Goal: Task Accomplishment & Management: Complete application form

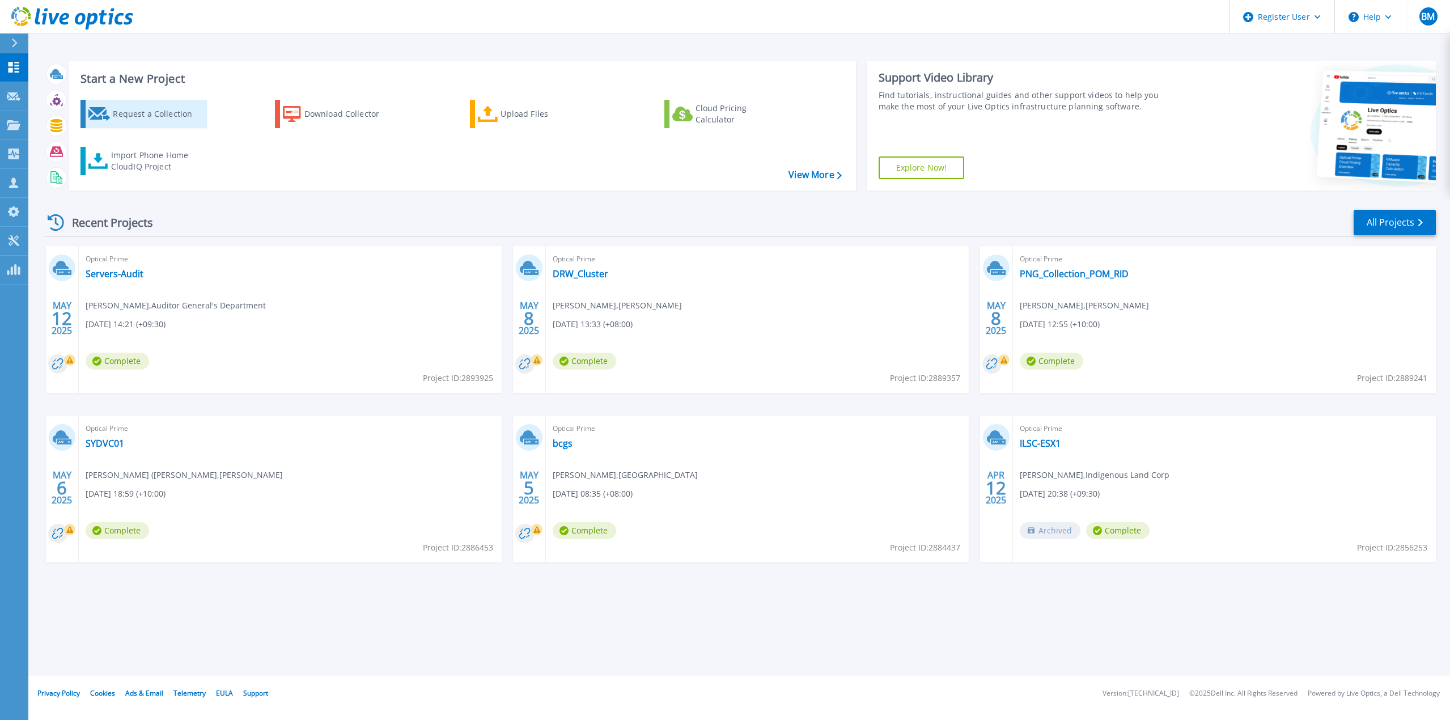
click at [158, 119] on div "Request a Collection" at bounding box center [158, 114] width 91 height 23
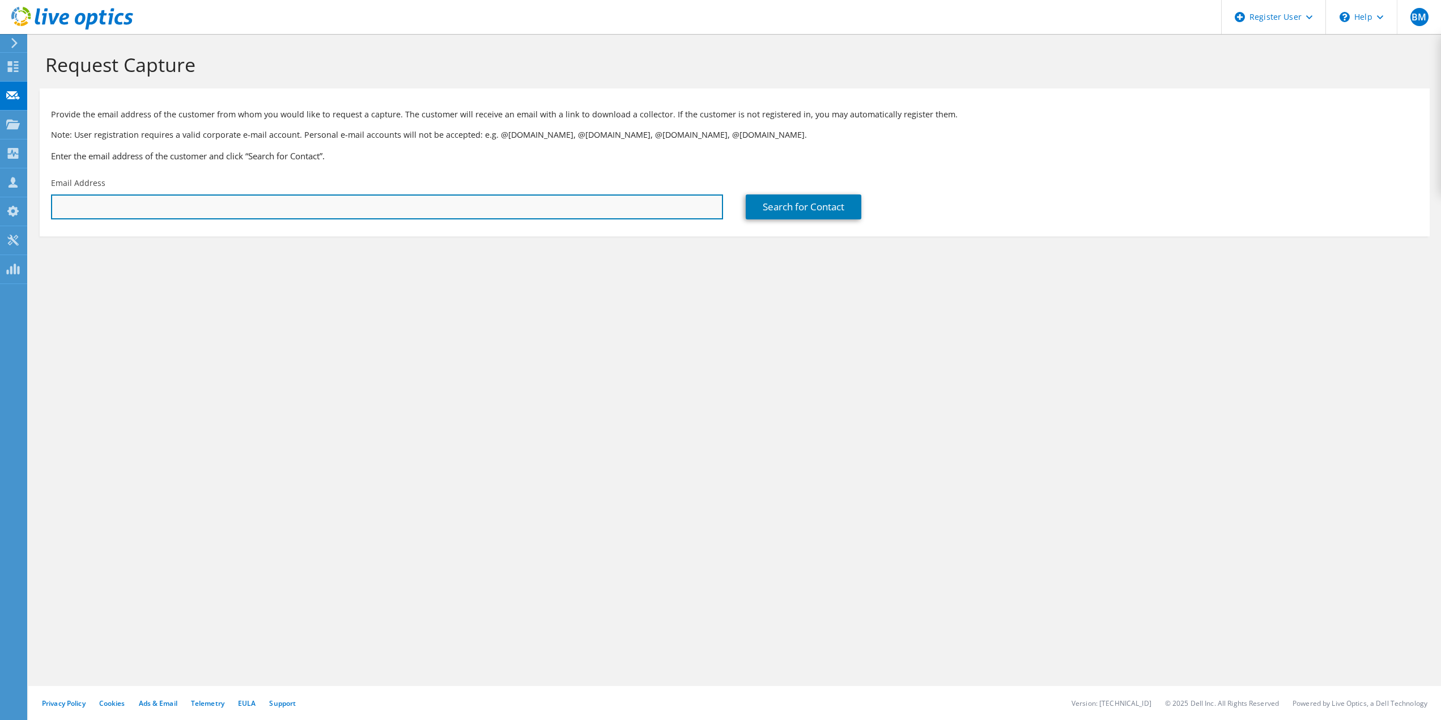
click at [278, 196] on input "text" at bounding box center [387, 206] width 672 height 25
paste input "[PERSON_NAME][EMAIL_ADDRESS][PERSON_NAME][DOMAIN_NAME]"
type input "[PERSON_NAME][EMAIL_ADDRESS][PERSON_NAME][DOMAIN_NAME]"
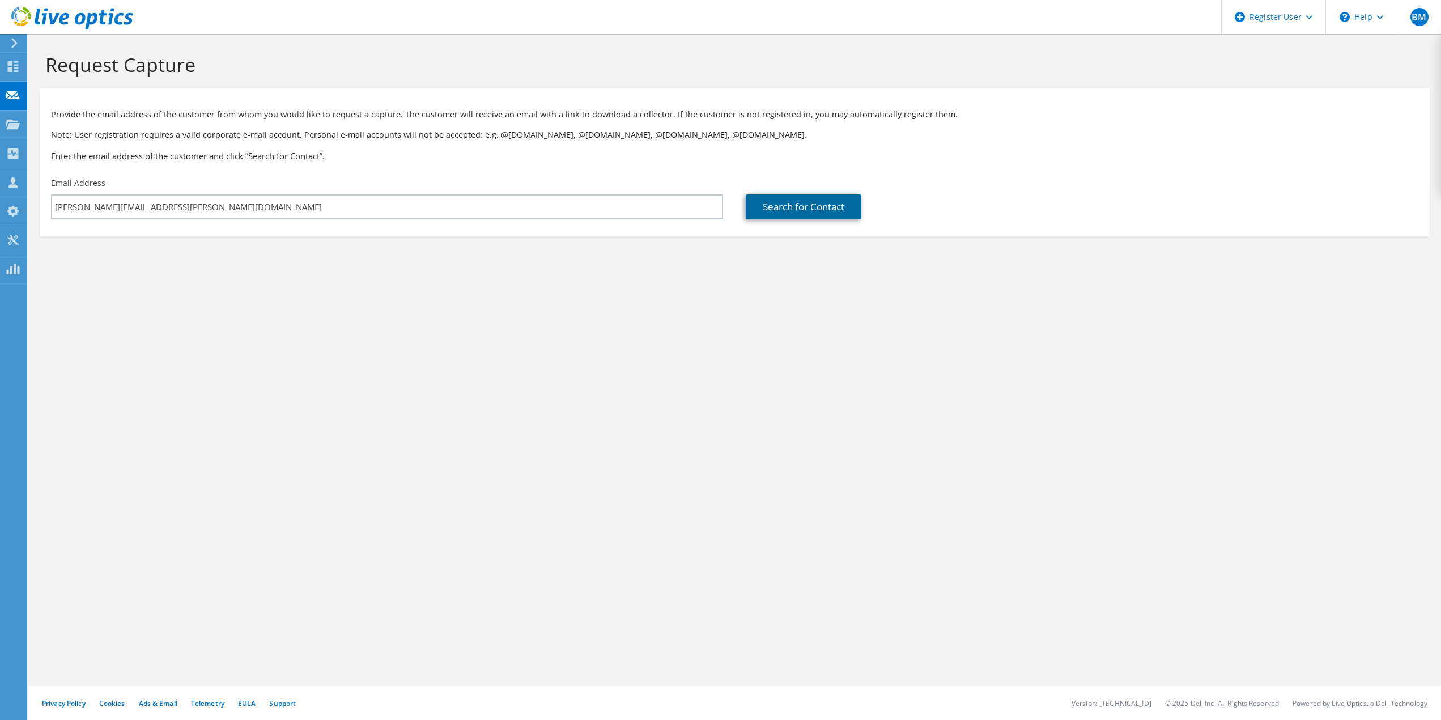
click at [832, 207] on link "Search for Contact" at bounding box center [804, 206] width 116 height 25
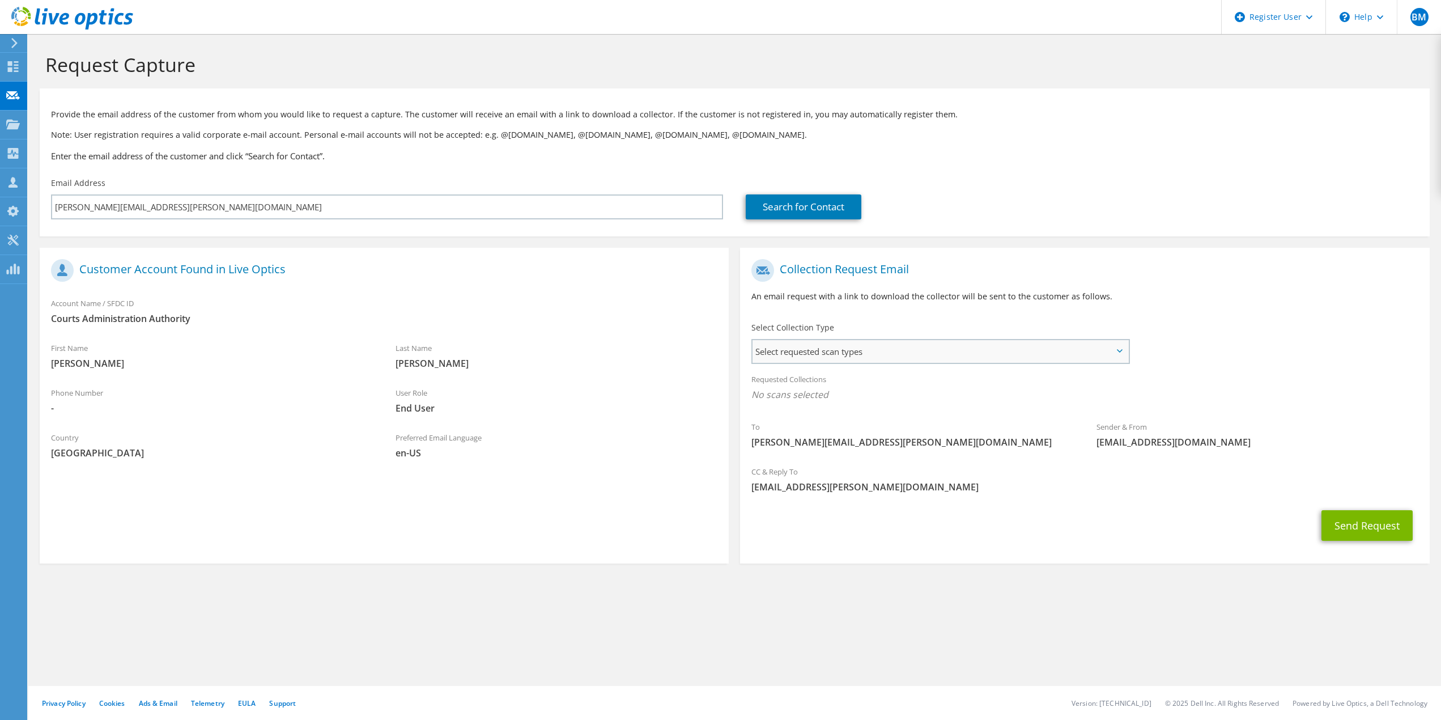
click at [1086, 350] on span "Select requested scan types" at bounding box center [941, 351] width 376 height 23
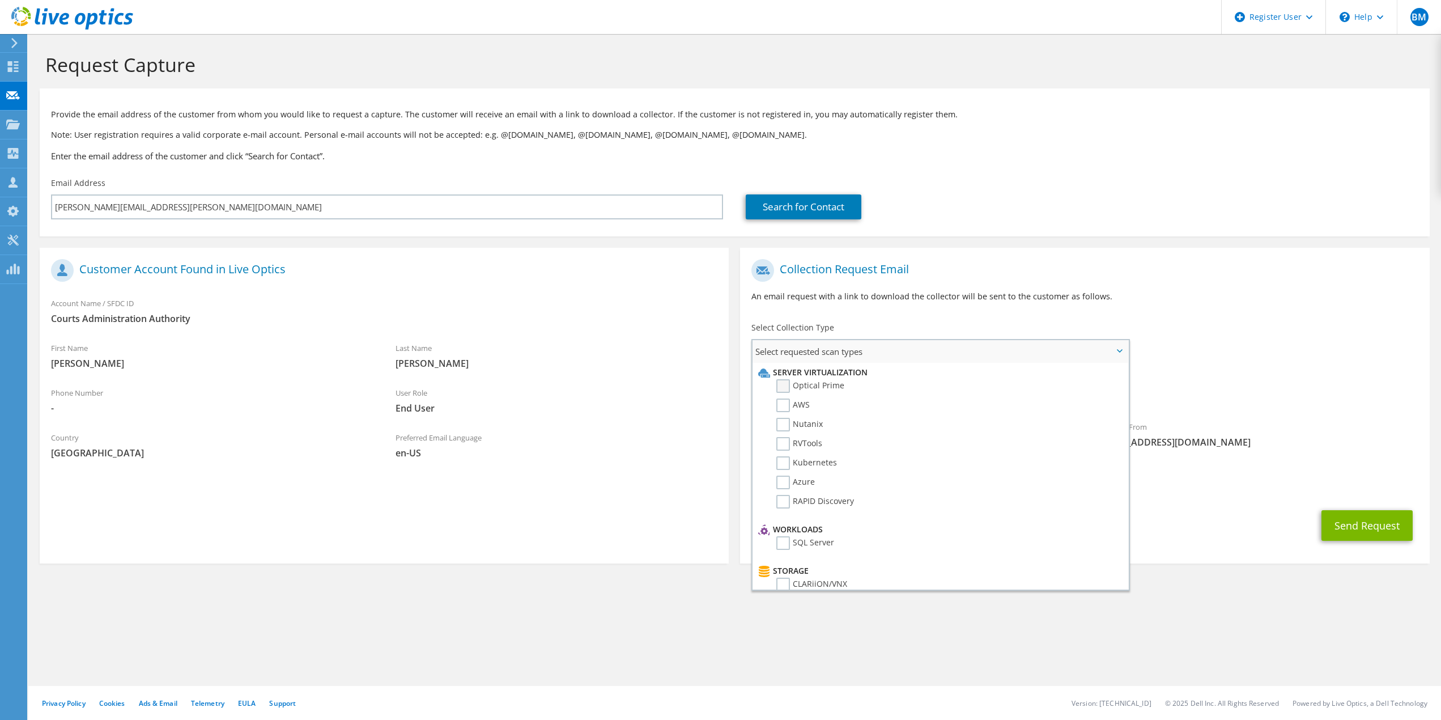
click at [821, 382] on label "Optical Prime" at bounding box center [810, 386] width 68 height 14
click at [0, 0] on input "Optical Prime" at bounding box center [0, 0] width 0 height 0
click at [1272, 342] on div "To [PERSON_NAME][EMAIL_ADDRESS][PERSON_NAME][DOMAIN_NAME] Sender & From [EMAIL_…" at bounding box center [1084, 358] width 689 height 210
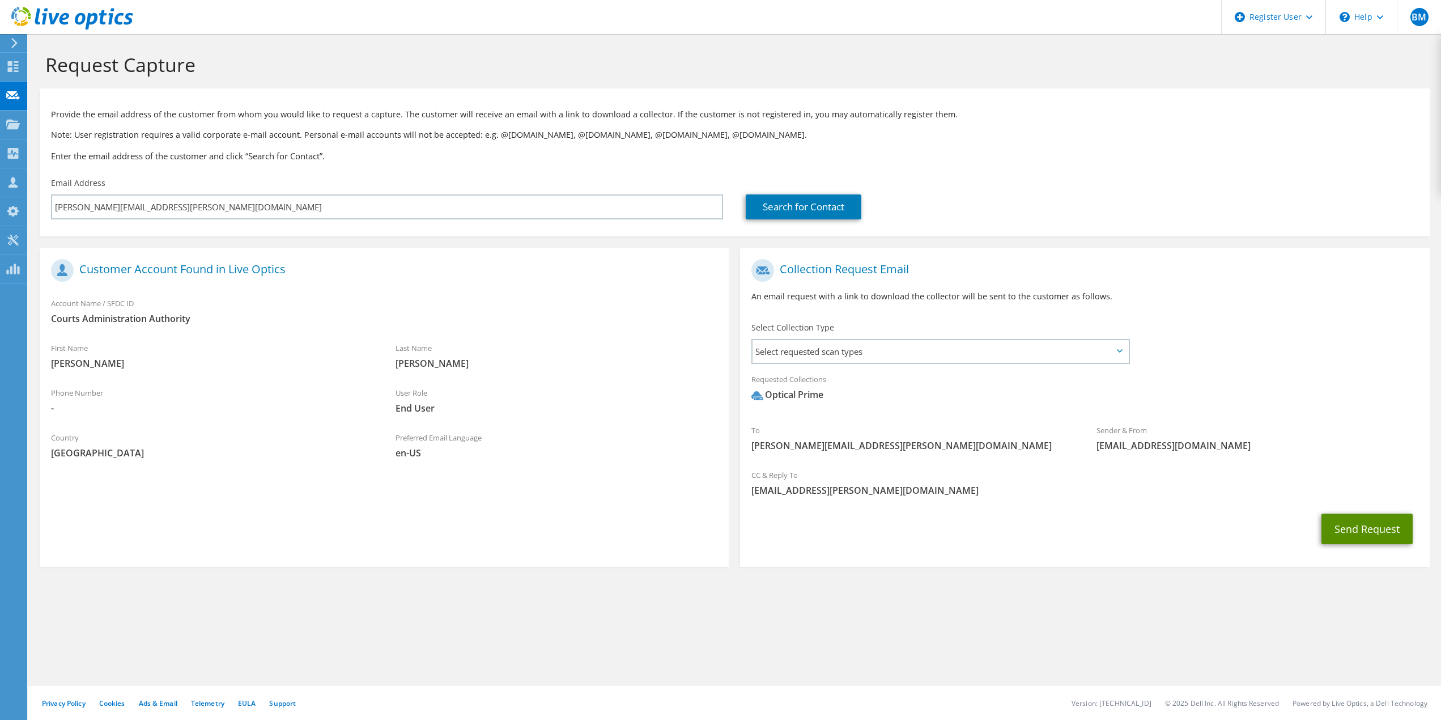
click at [1359, 529] on button "Send Request" at bounding box center [1366, 528] width 91 height 31
